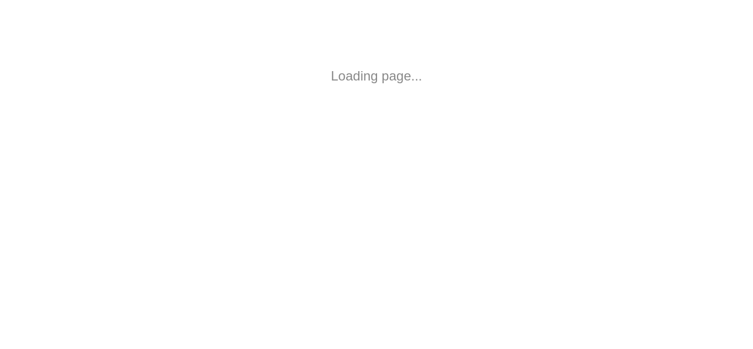
click at [154, 135] on html "Loading page..." at bounding box center [376, 76] width 753 height 152
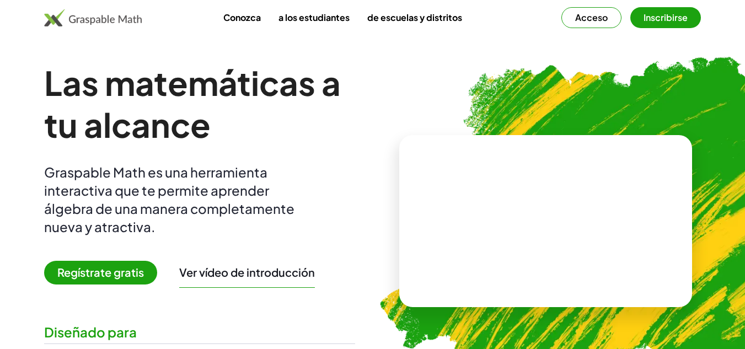
click at [245, 163] on div "Graspable Math es una herramienta interactiva que te permite aprender álgebra d…" at bounding box center [176, 199] width 265 height 73
click at [498, 223] on video at bounding box center [545, 221] width 165 height 83
click at [498, 223] on div "+ 2 + · 3 · 5" at bounding box center [543, 210] width 111 height 46
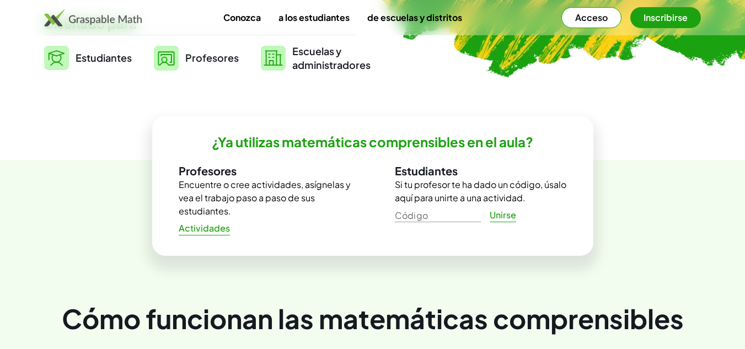
scroll to position [4, 0]
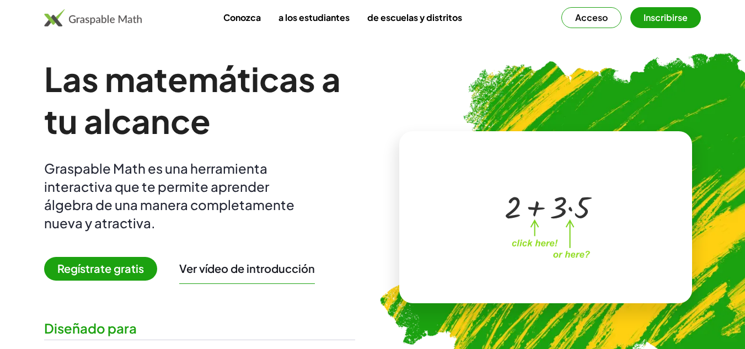
click at [593, 18] on font "Acceso" at bounding box center [591, 18] width 33 height 12
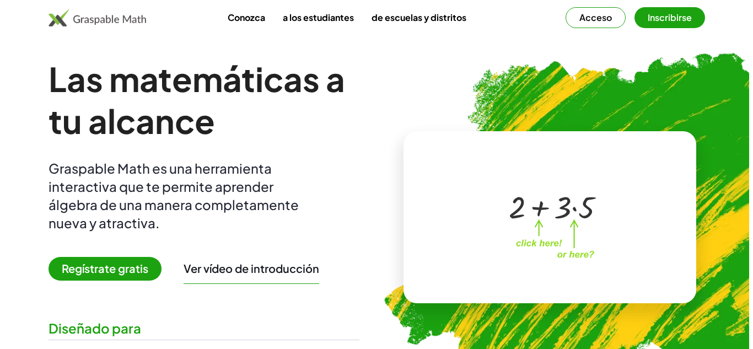
scroll to position [0, 0]
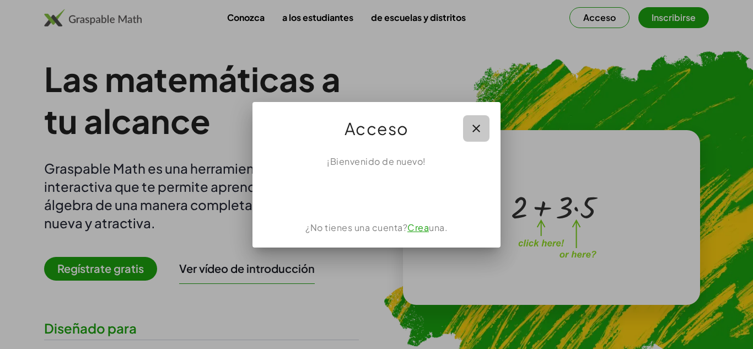
click at [475, 128] on icon "button" at bounding box center [476, 128] width 13 height 13
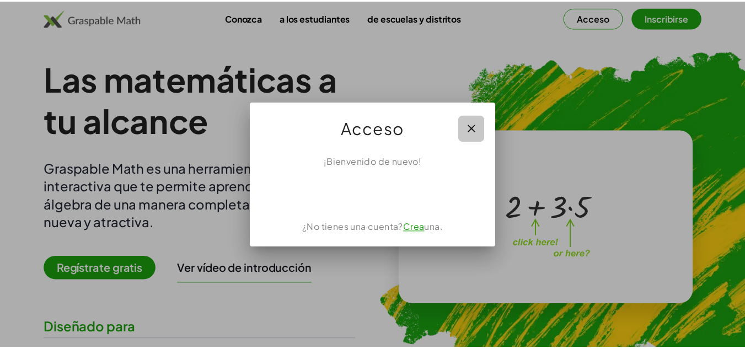
scroll to position [4, 0]
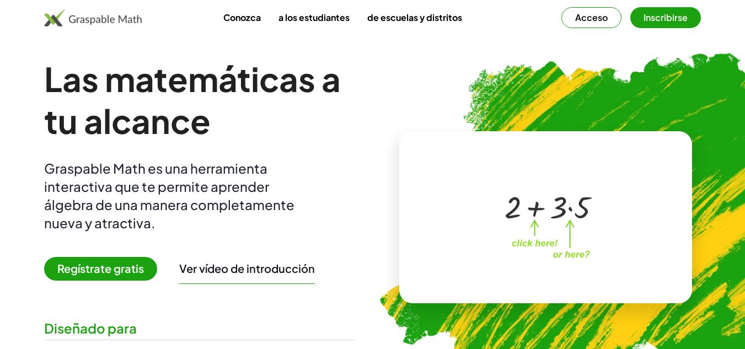
click at [106, 266] on font "Regístrate gratis" at bounding box center [100, 268] width 87 height 14
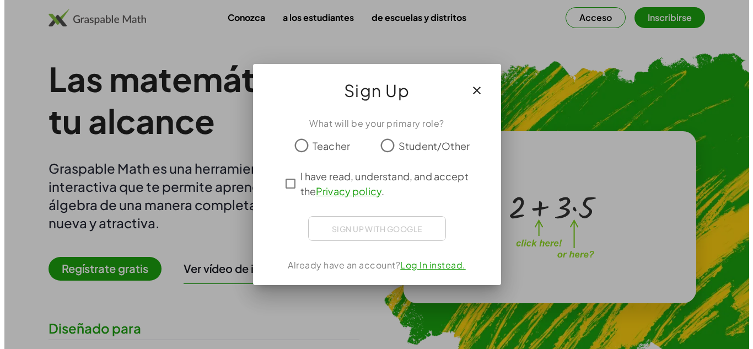
scroll to position [0, 0]
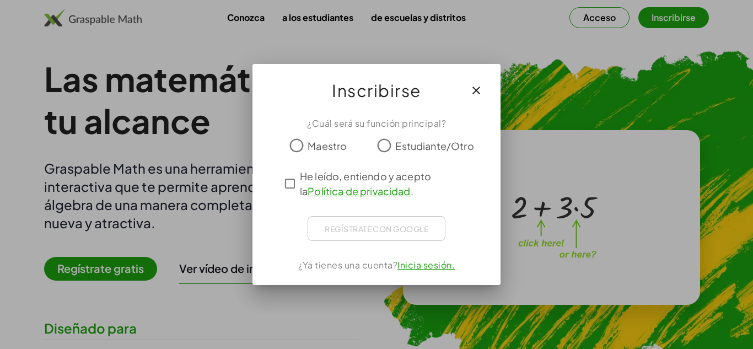
click at [452, 148] on font "Estudiante/Otro" at bounding box center [434, 146] width 78 height 13
click at [473, 95] on icon "button" at bounding box center [476, 90] width 13 height 13
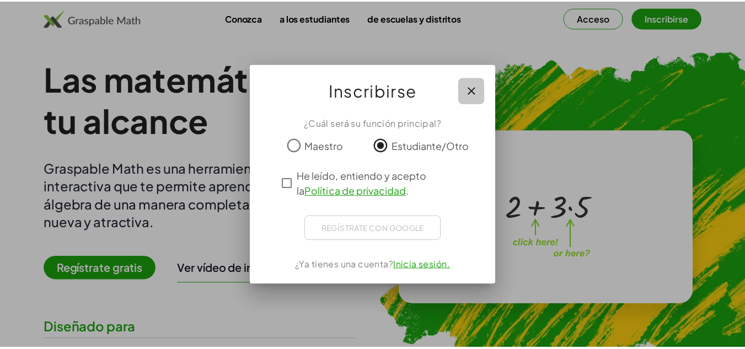
scroll to position [4, 0]
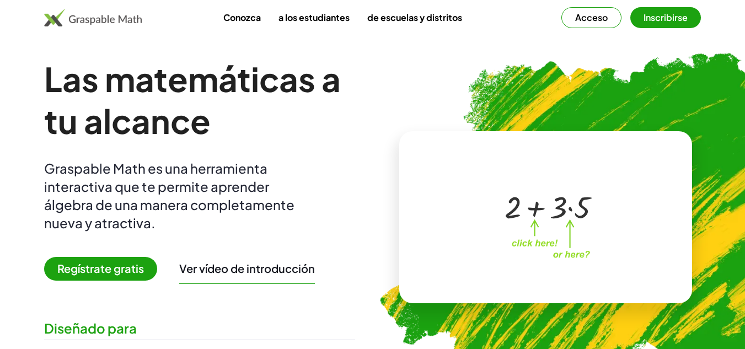
click at [126, 272] on font "Regístrate gratis" at bounding box center [100, 268] width 87 height 14
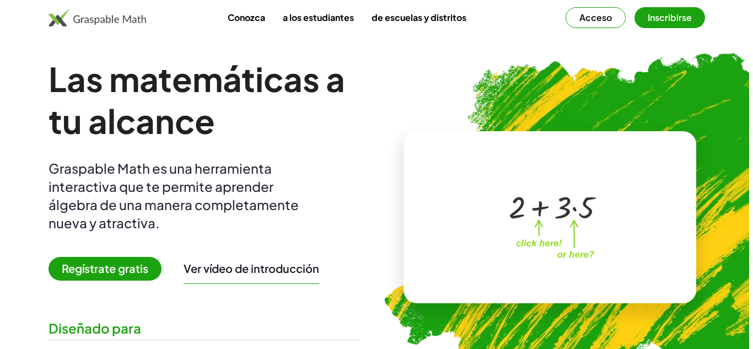
scroll to position [0, 0]
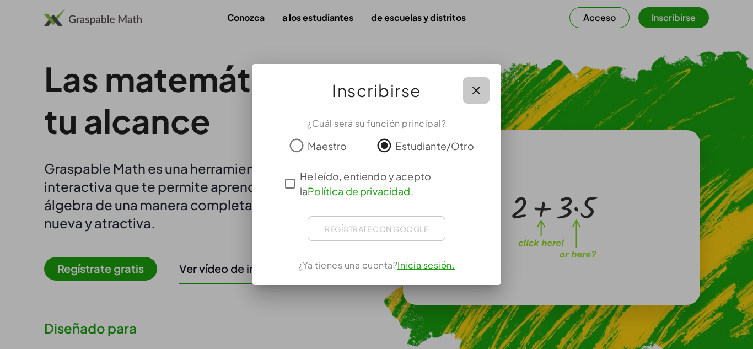
click at [481, 87] on icon "button" at bounding box center [476, 90] width 13 height 13
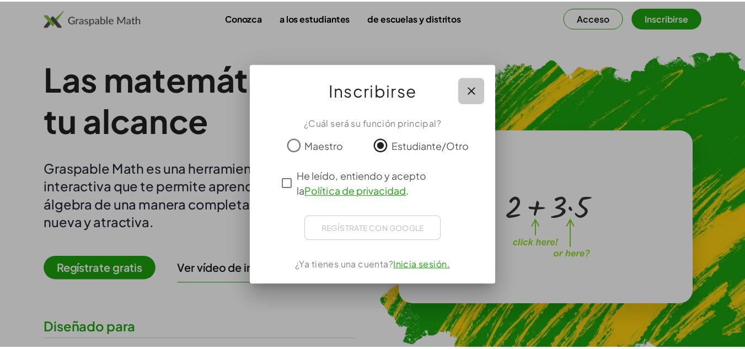
scroll to position [4, 0]
